Goal: Information Seeking & Learning: Learn about a topic

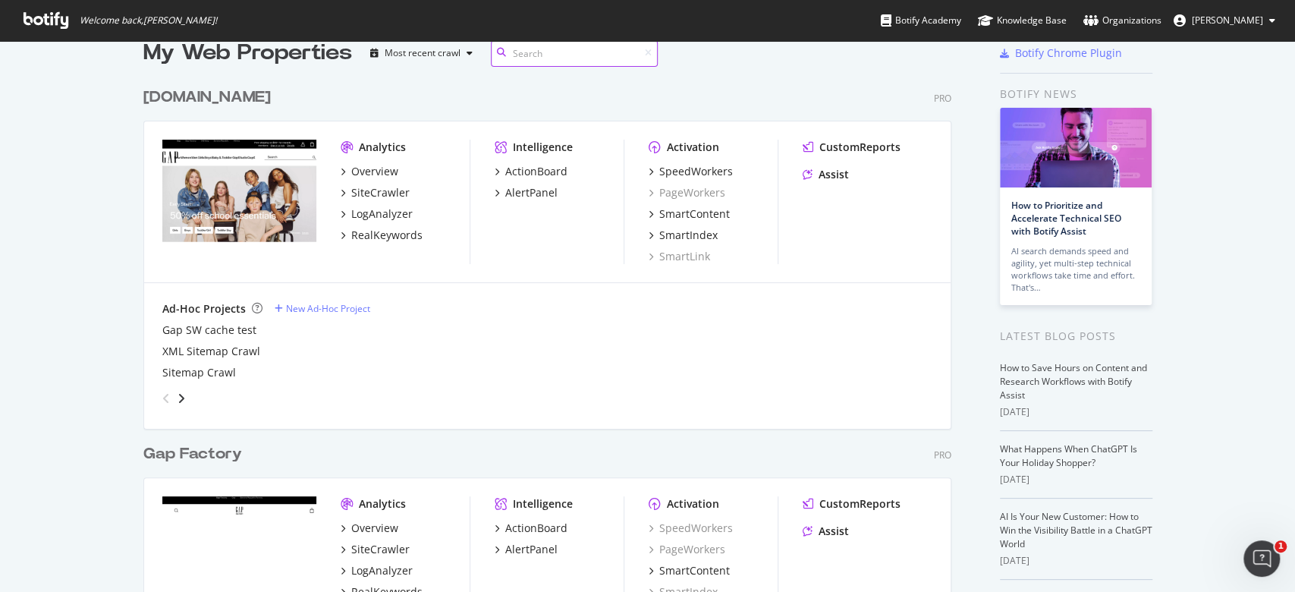
scroll to position [101, 0]
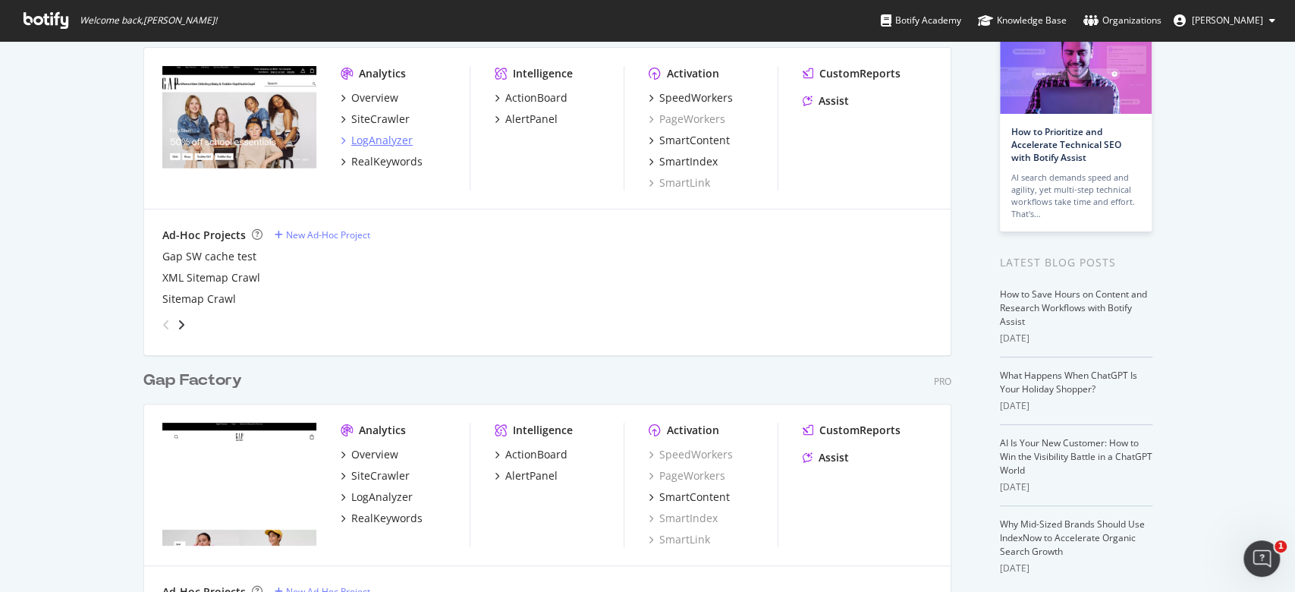
click at [386, 138] on div "LogAnalyzer" at bounding box center [381, 140] width 61 height 15
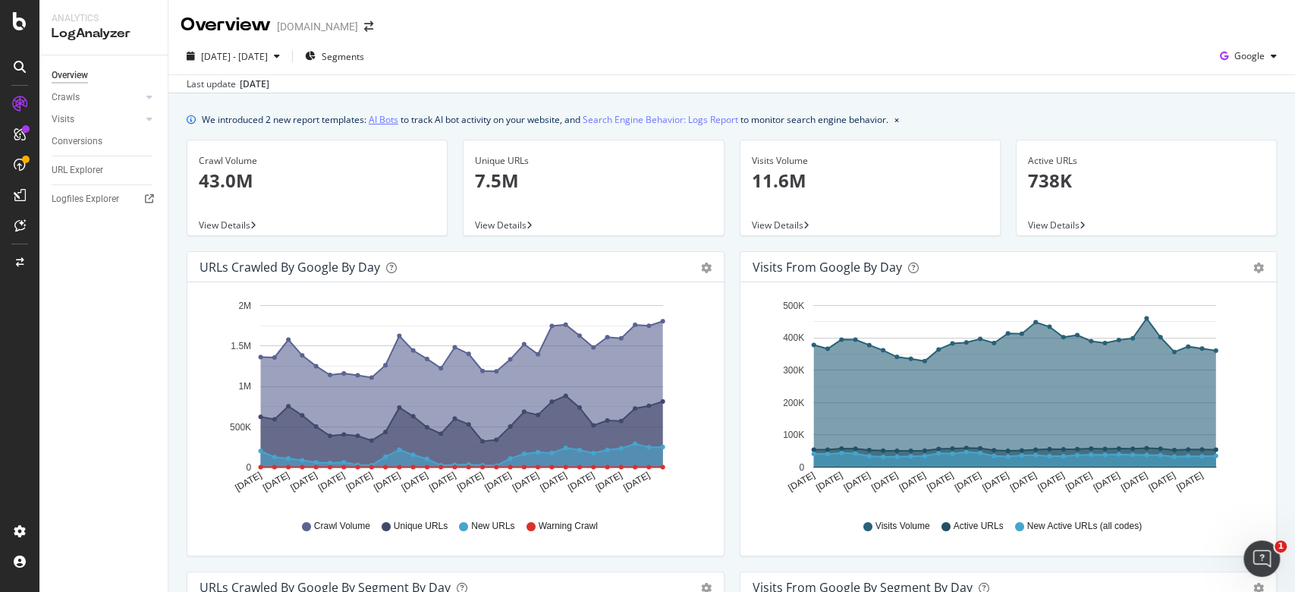
click at [390, 116] on link "AI Bots" at bounding box center [384, 119] width 30 height 16
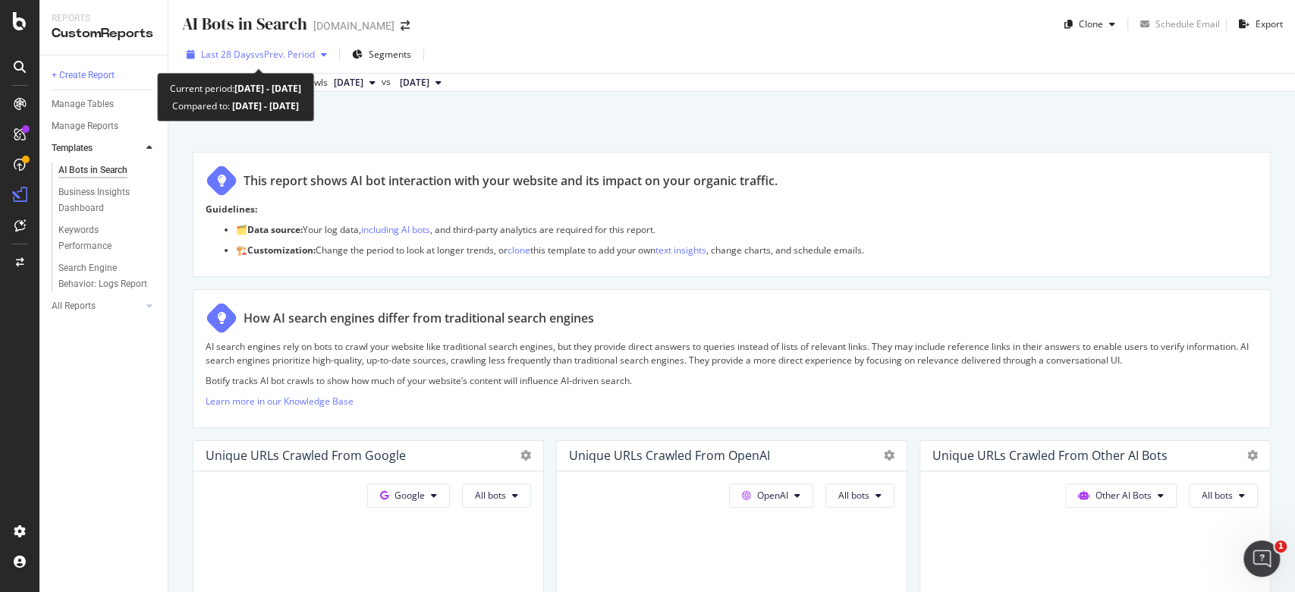
click at [324, 53] on icon "button" at bounding box center [324, 54] width 6 height 9
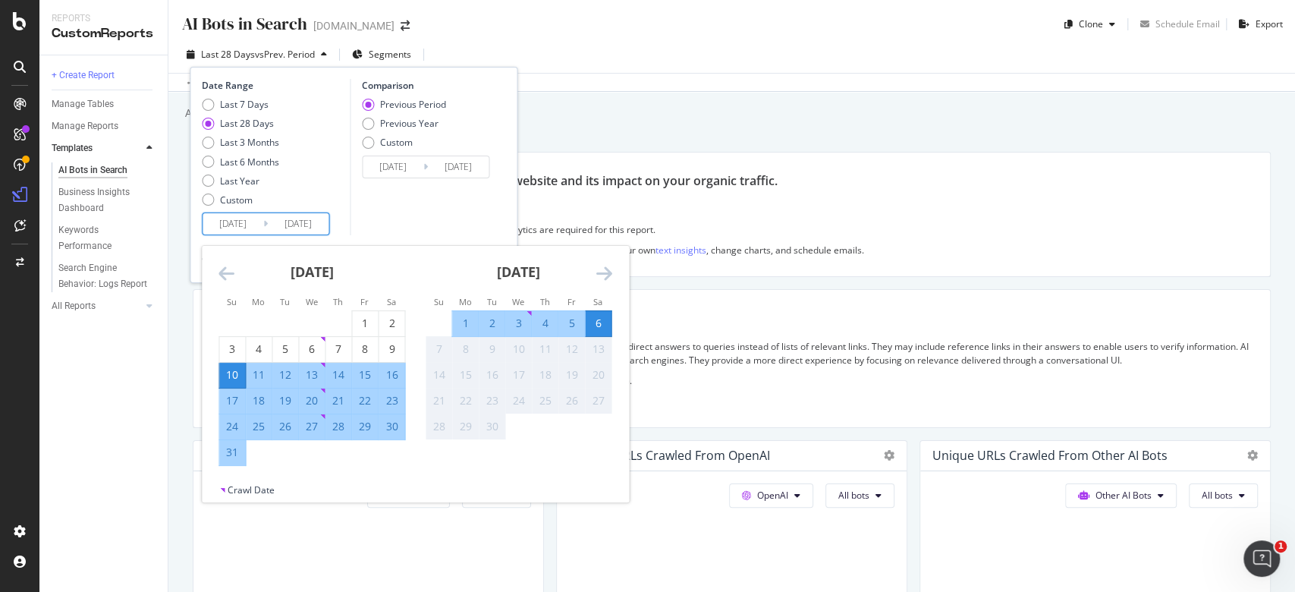
click at [238, 222] on input "[DATE]" at bounding box center [232, 223] width 61 height 21
click at [371, 142] on div "Custom" at bounding box center [368, 143] width 12 height 12
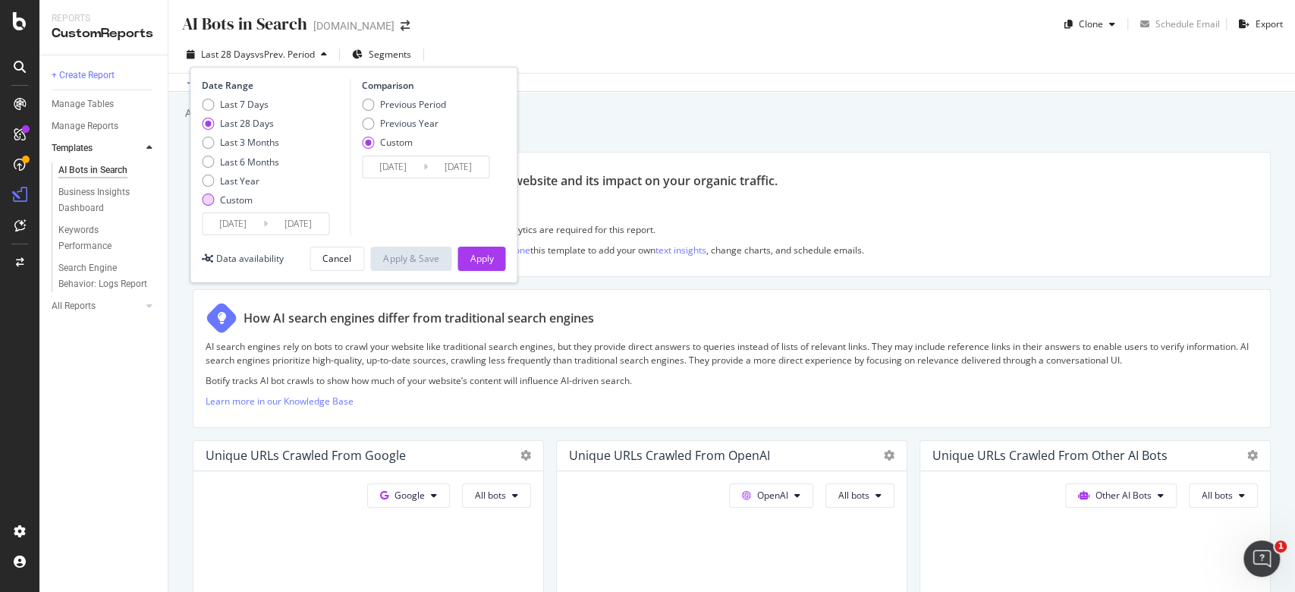
click at [239, 202] on div "Custom" at bounding box center [236, 199] width 33 height 13
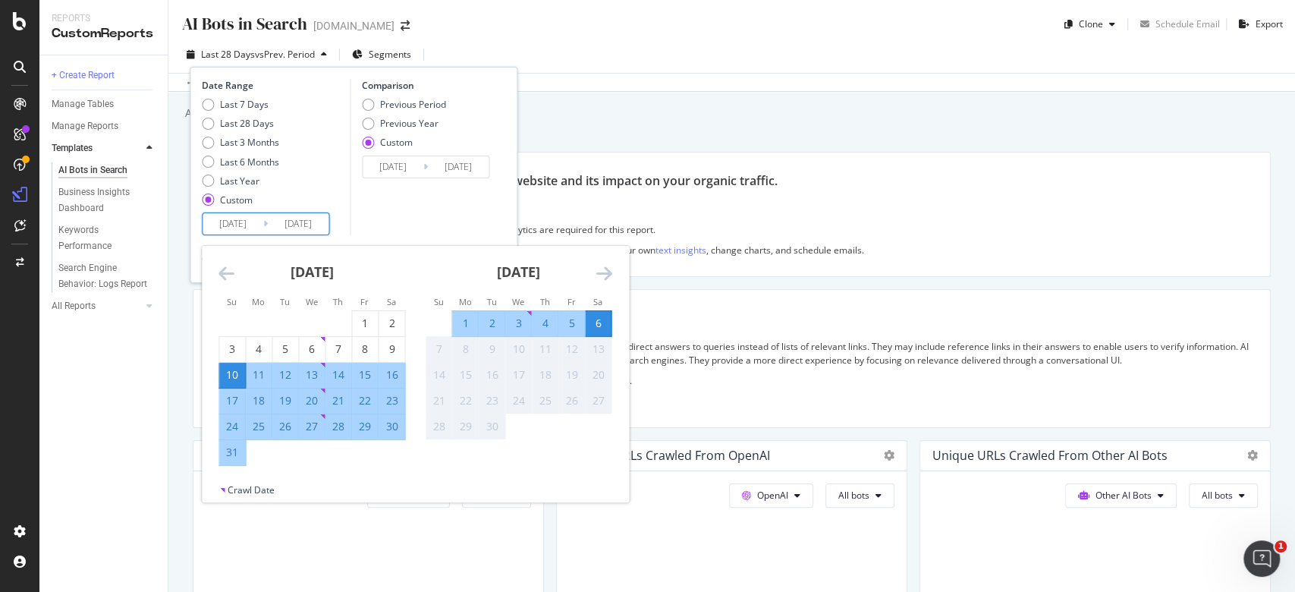
click at [287, 223] on input "[DATE]" at bounding box center [298, 223] width 61 height 21
click at [237, 443] on div "31" at bounding box center [232, 451] width 26 height 15
type input "[DATE]"
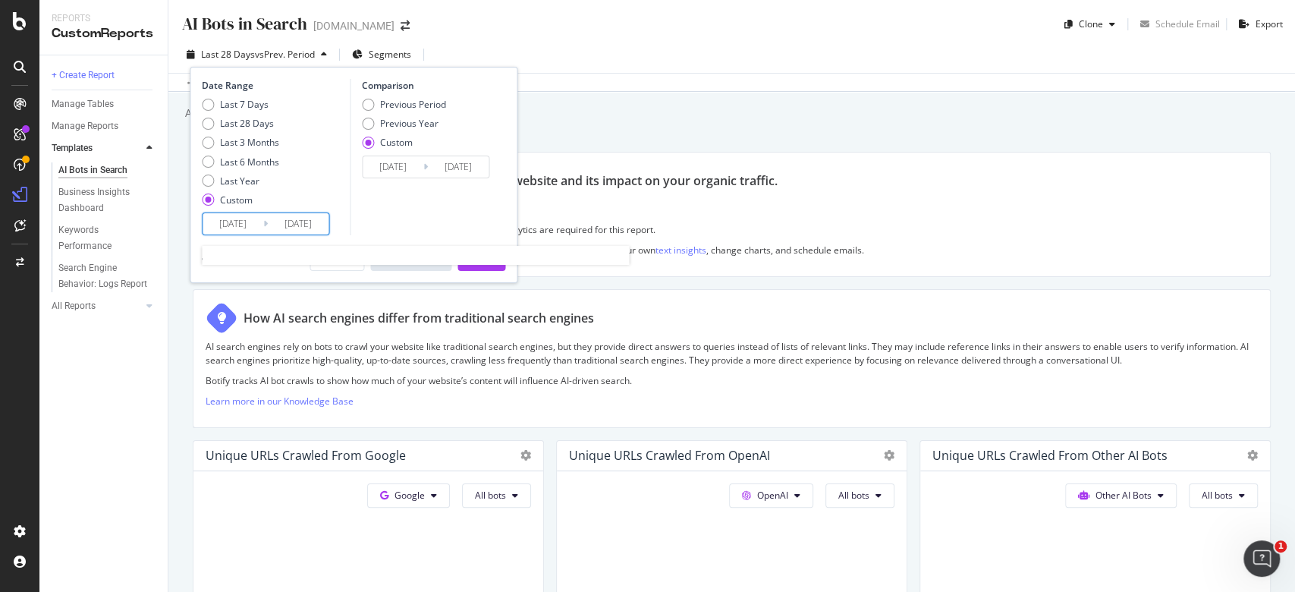
click at [256, 217] on input "[DATE]" at bounding box center [232, 223] width 61 height 21
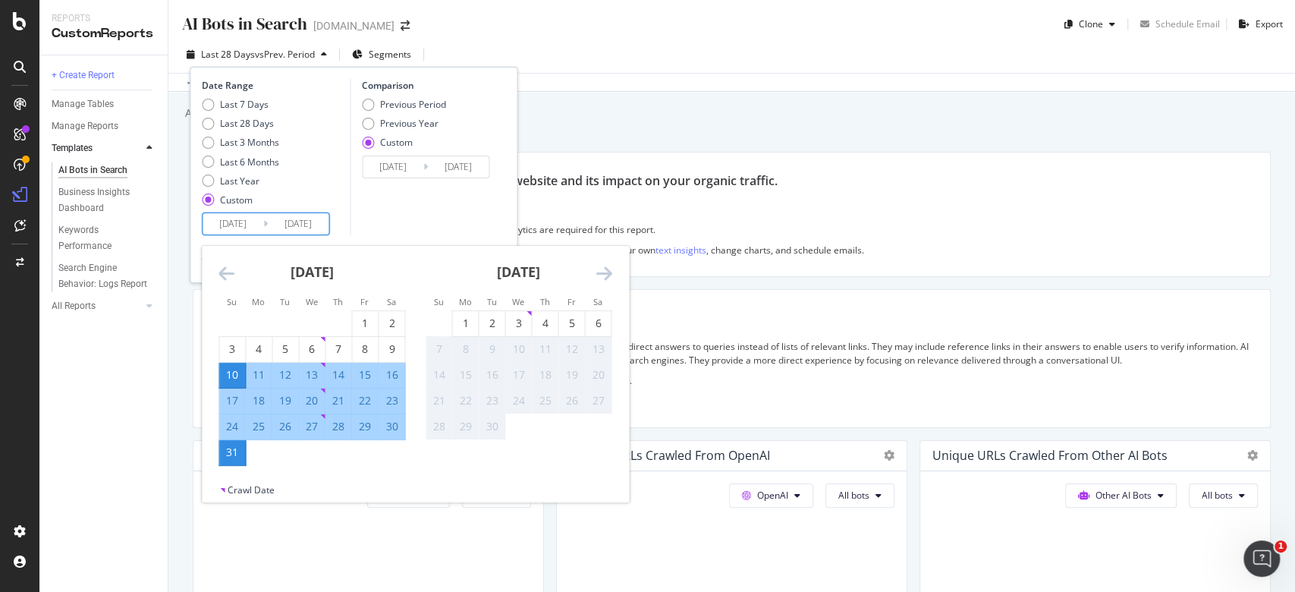
click at [231, 443] on div "31" at bounding box center [232, 451] width 26 height 15
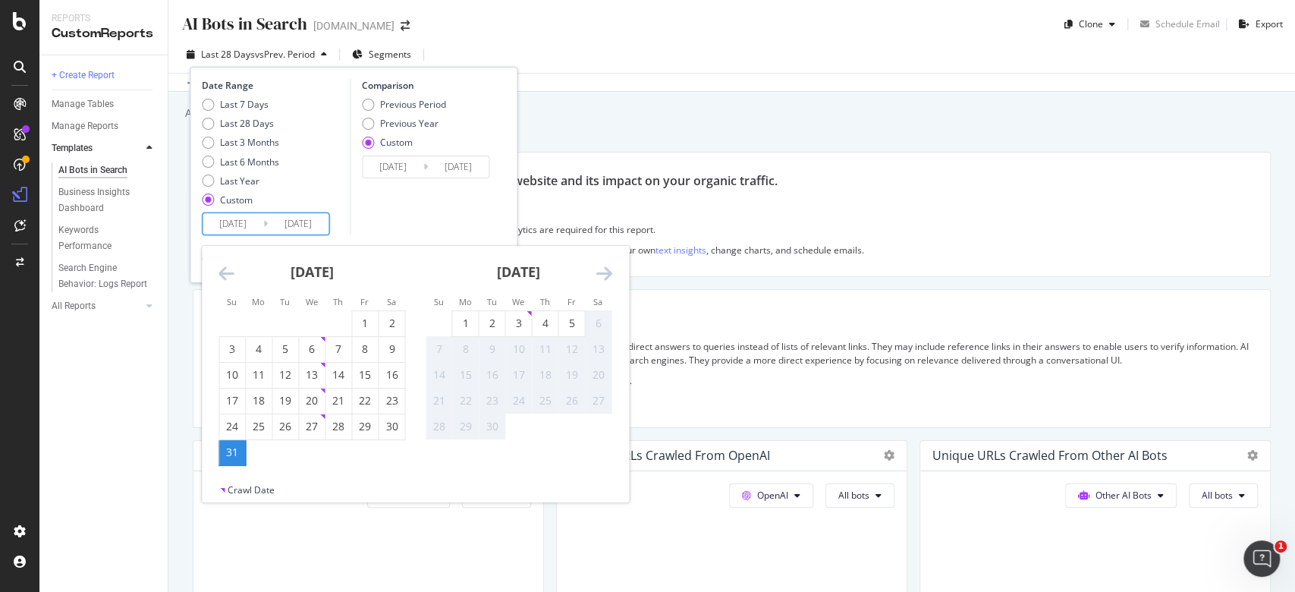
click at [315, 221] on input "[DATE]" at bounding box center [298, 223] width 61 height 21
click at [243, 421] on div "24" at bounding box center [232, 426] width 26 height 15
type input "[DATE]"
click at [573, 320] on div "5" at bounding box center [571, 322] width 26 height 15
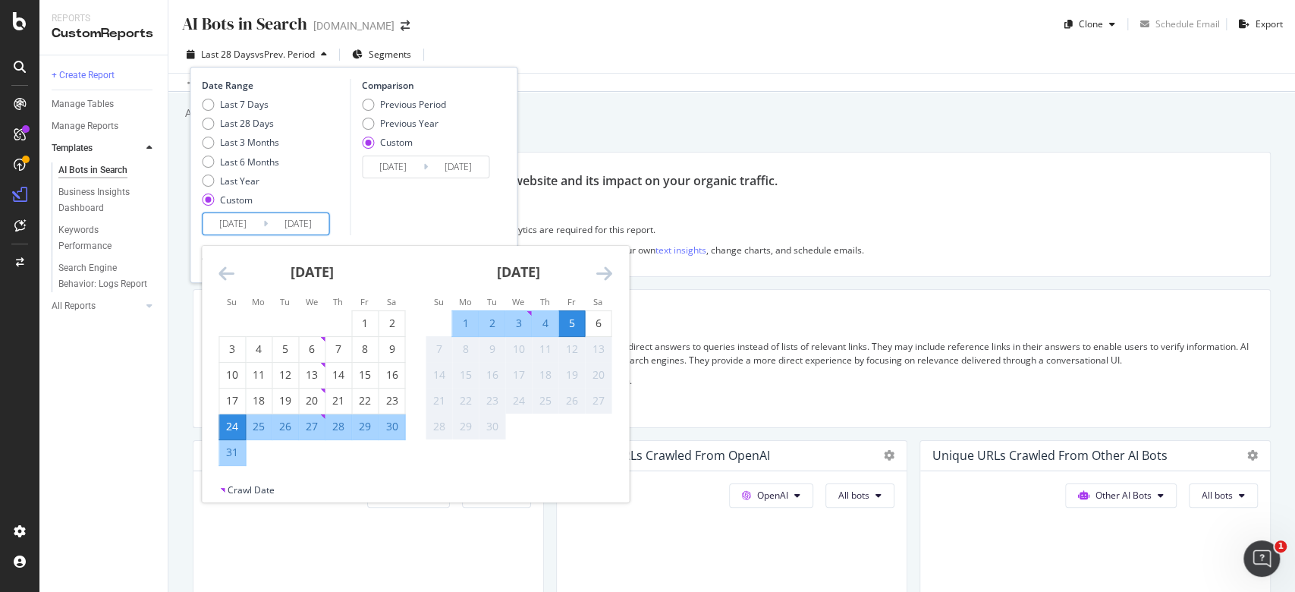
click at [268, 226] on input "[DATE]" at bounding box center [298, 223] width 61 height 21
click at [607, 323] on div "6" at bounding box center [598, 322] width 26 height 15
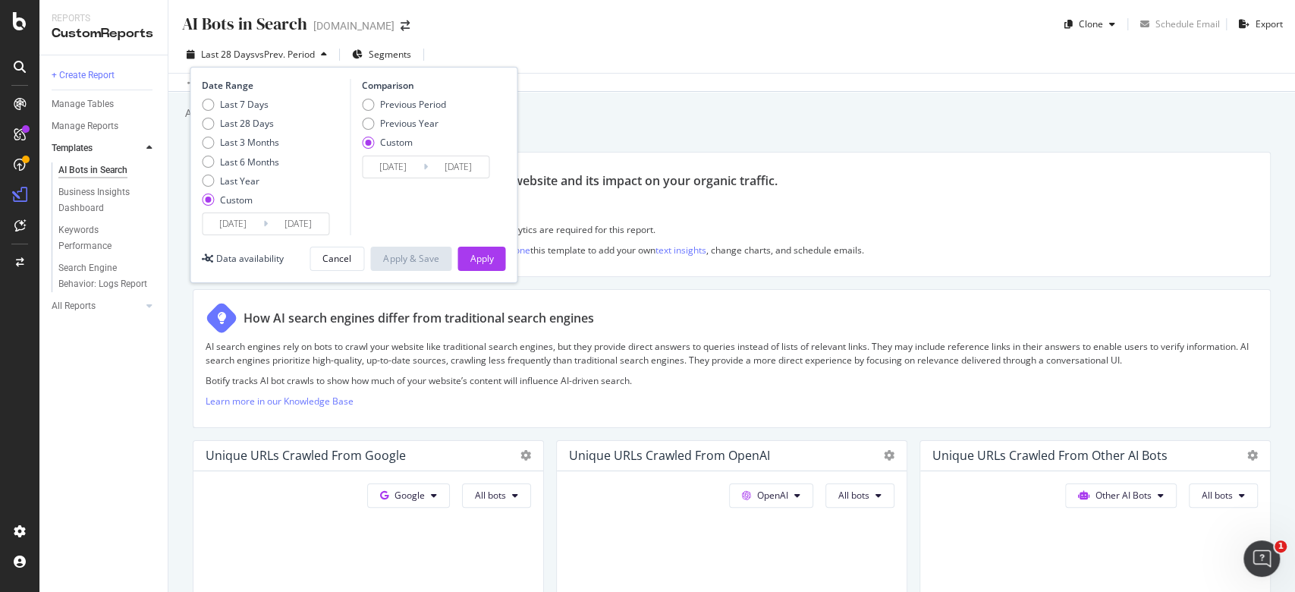
type input "[DATE]"
click at [234, 221] on input "[DATE]" at bounding box center [232, 223] width 61 height 21
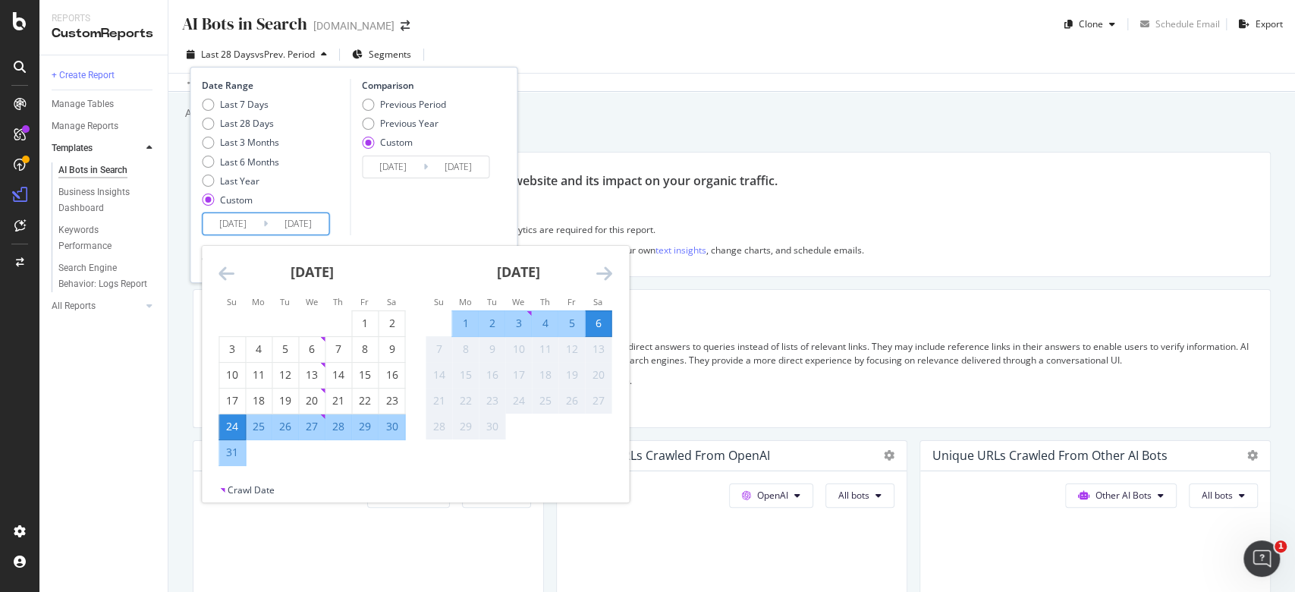
click at [228, 443] on div "31" at bounding box center [232, 451] width 26 height 15
type input "[DATE]"
click at [372, 212] on div "Comparison Previous Period Previous Year Custom [DATE] Navigate forward to inte…" at bounding box center [422, 157] width 144 height 156
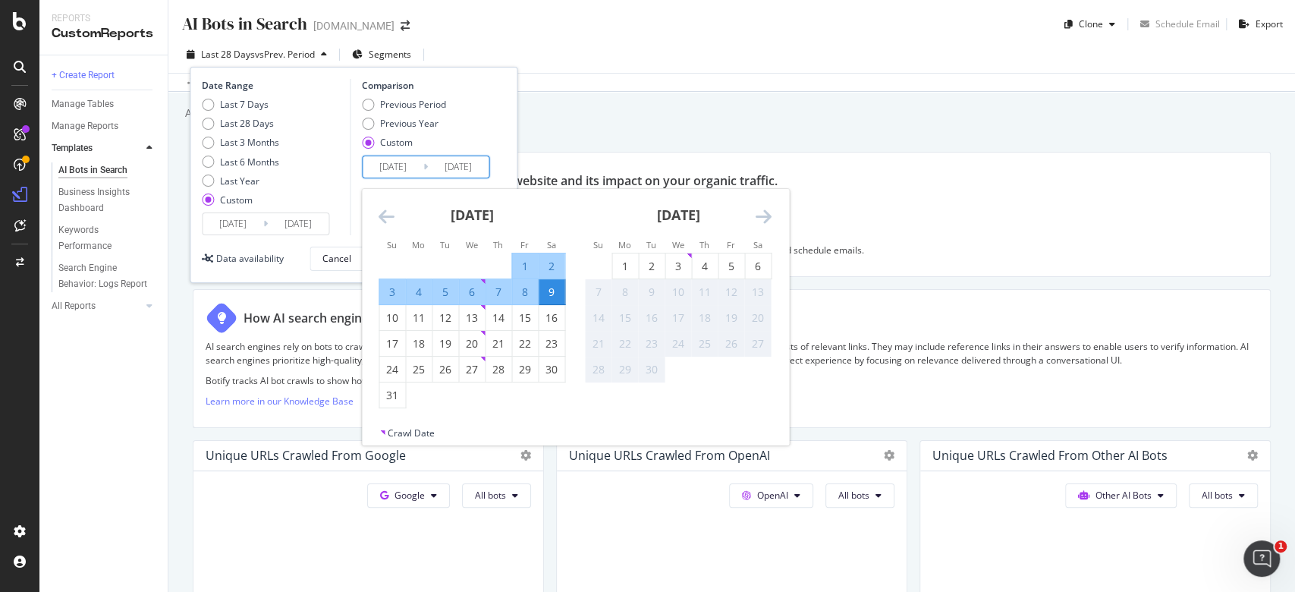
click at [447, 165] on input "[DATE]" at bounding box center [458, 166] width 61 height 21
click at [397, 366] on div "24" at bounding box center [392, 369] width 26 height 15
type input "[DATE]"
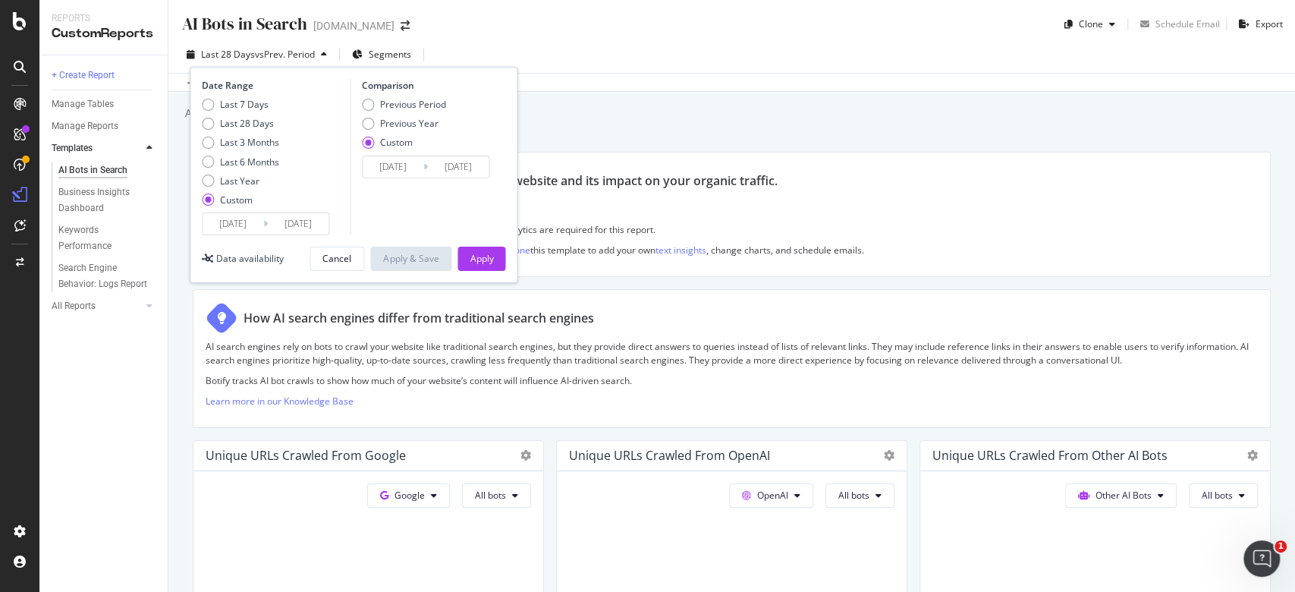
click at [413, 165] on input "[DATE]" at bounding box center [392, 166] width 61 height 21
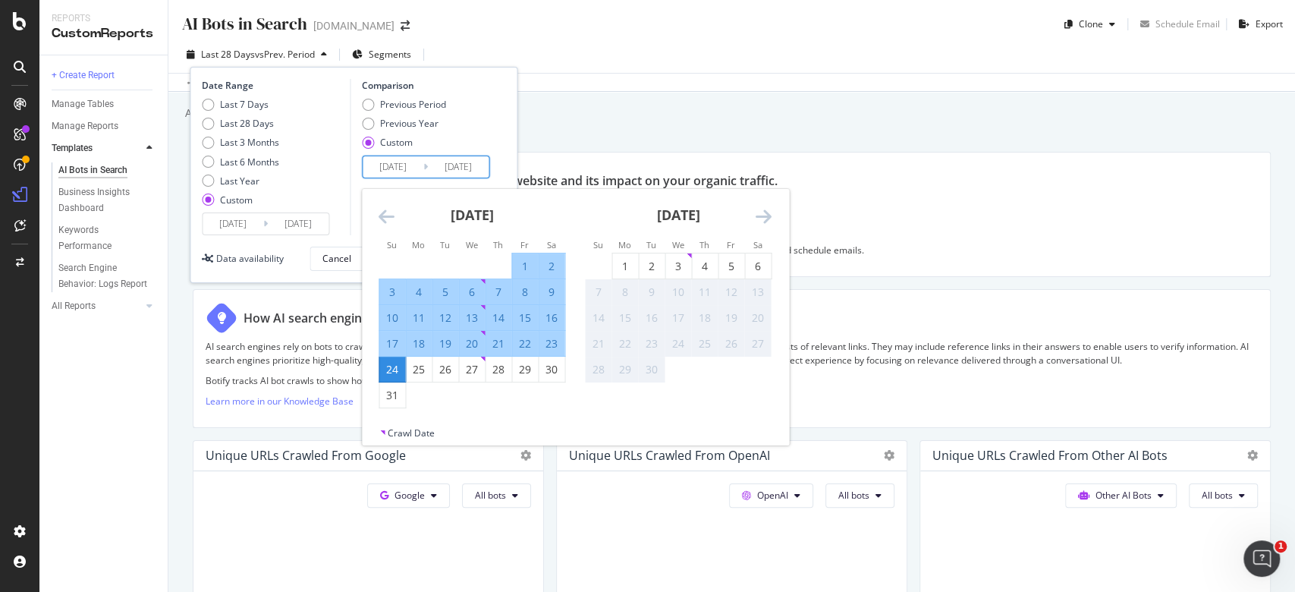
click at [390, 369] on div "24" at bounding box center [392, 369] width 26 height 15
type input "[DATE]"
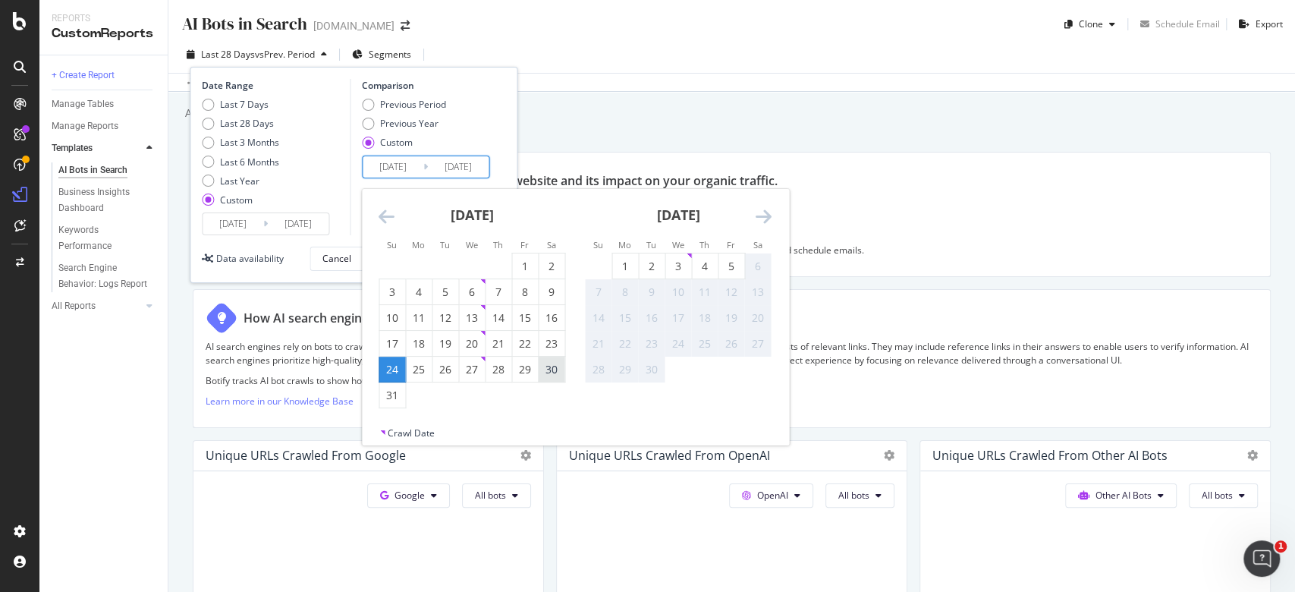
click at [544, 365] on div "30" at bounding box center [551, 369] width 26 height 15
type input "[DATE]"
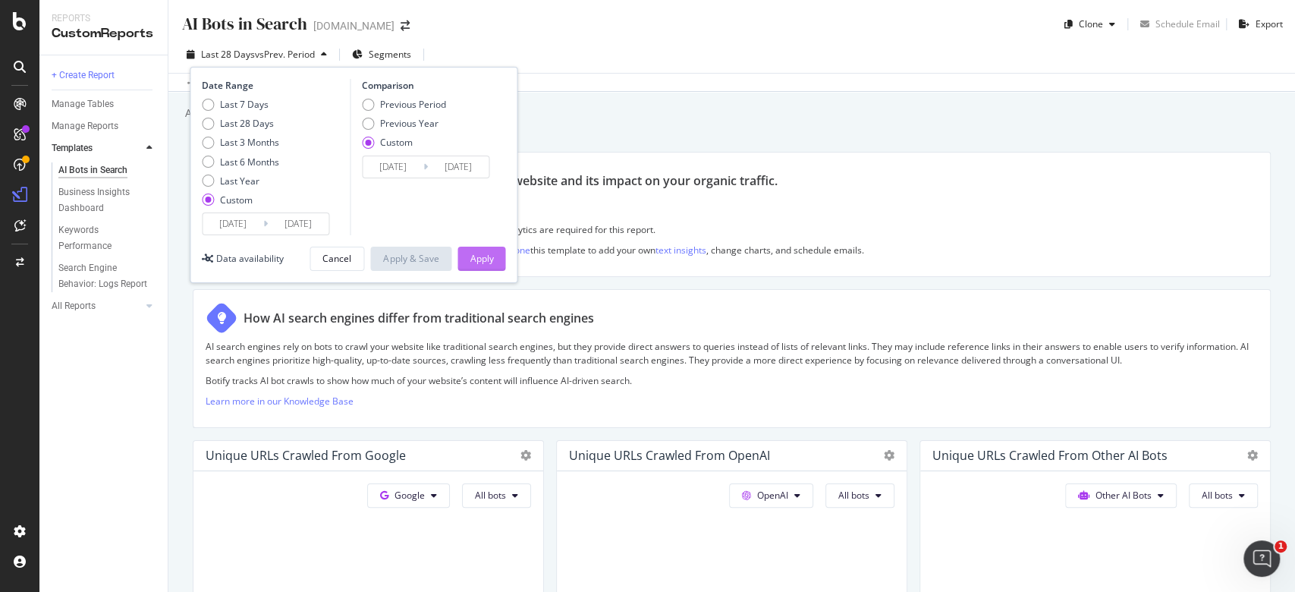
click at [478, 254] on div "Apply" at bounding box center [481, 258] width 24 height 13
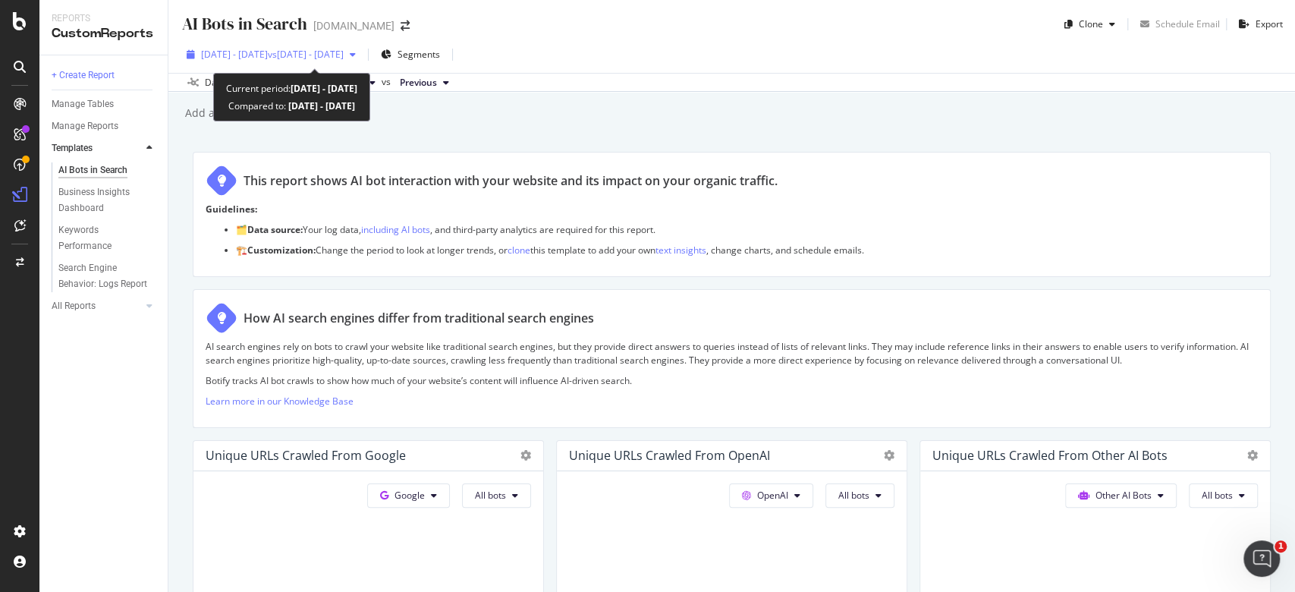
click at [333, 55] on span "vs [DATE] - [DATE]" at bounding box center [306, 54] width 76 height 13
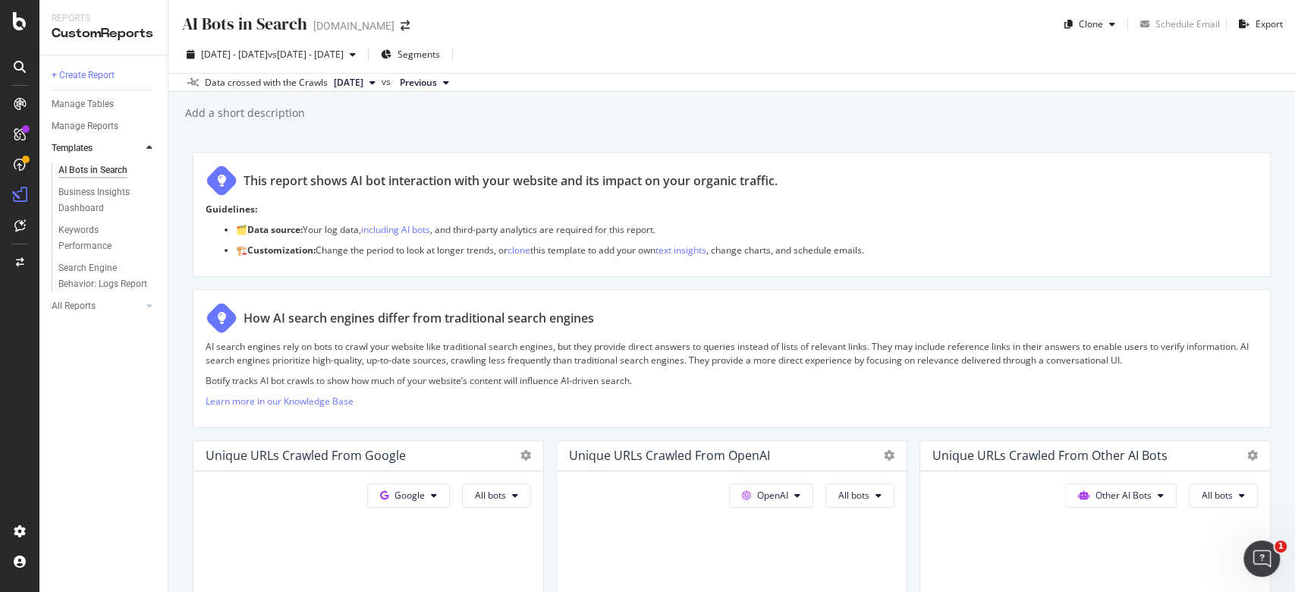
click at [669, 114] on div "Add a short description Add a short description" at bounding box center [739, 113] width 1111 height 23
